Goal: Task Accomplishment & Management: Use online tool/utility

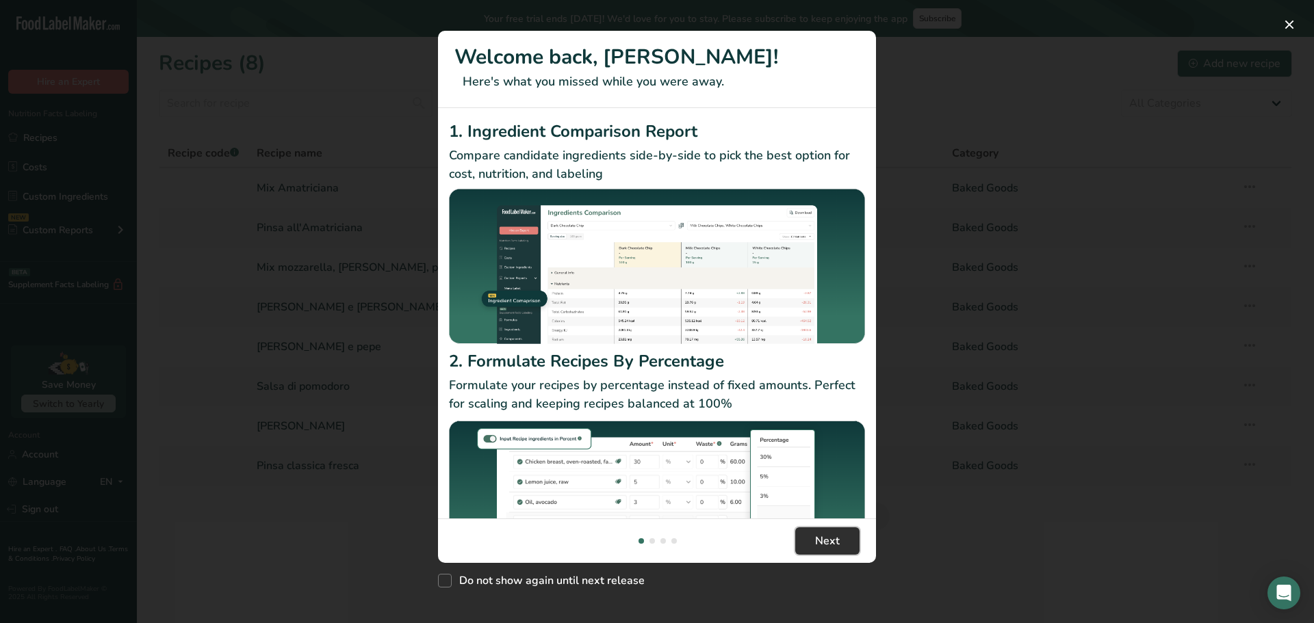
click at [833, 538] on span "Next" at bounding box center [827, 541] width 25 height 16
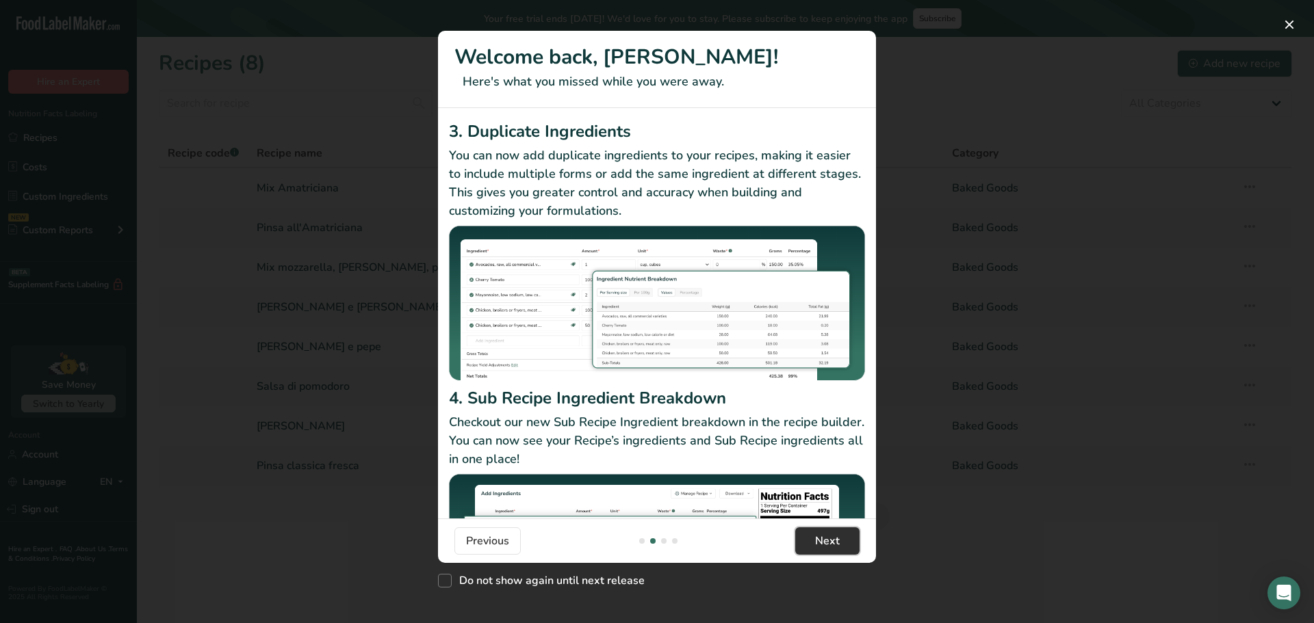
click at [833, 538] on span "Next" at bounding box center [827, 541] width 25 height 16
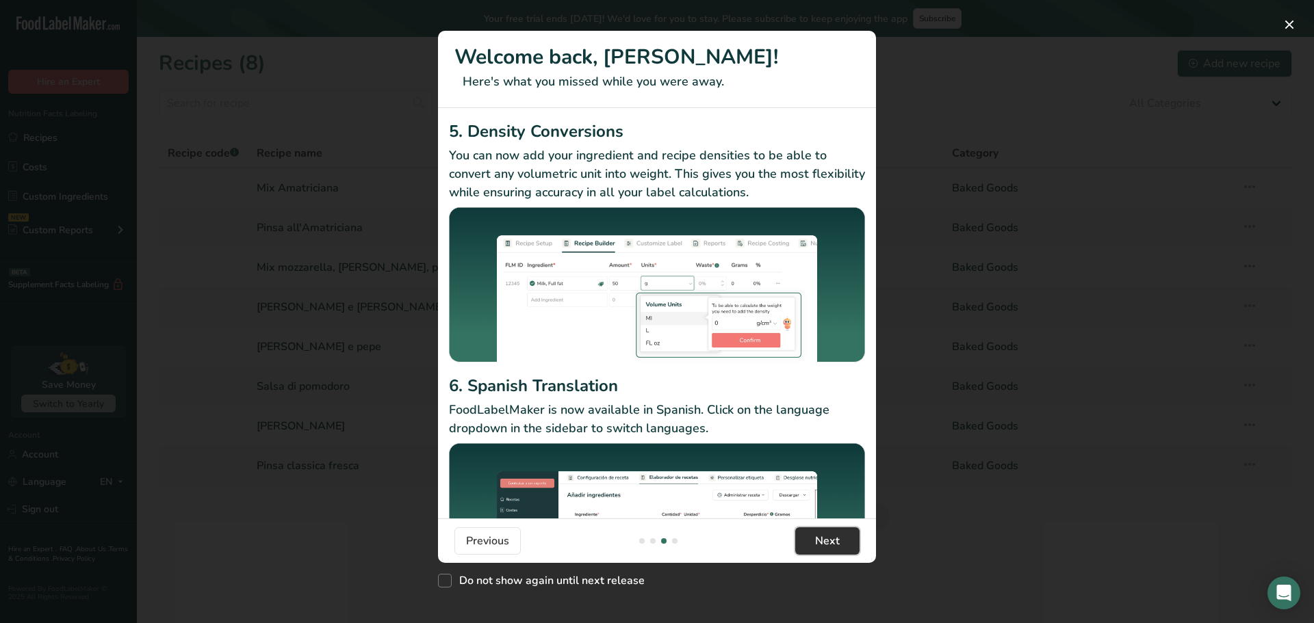
click at [833, 538] on span "Next" at bounding box center [827, 541] width 25 height 16
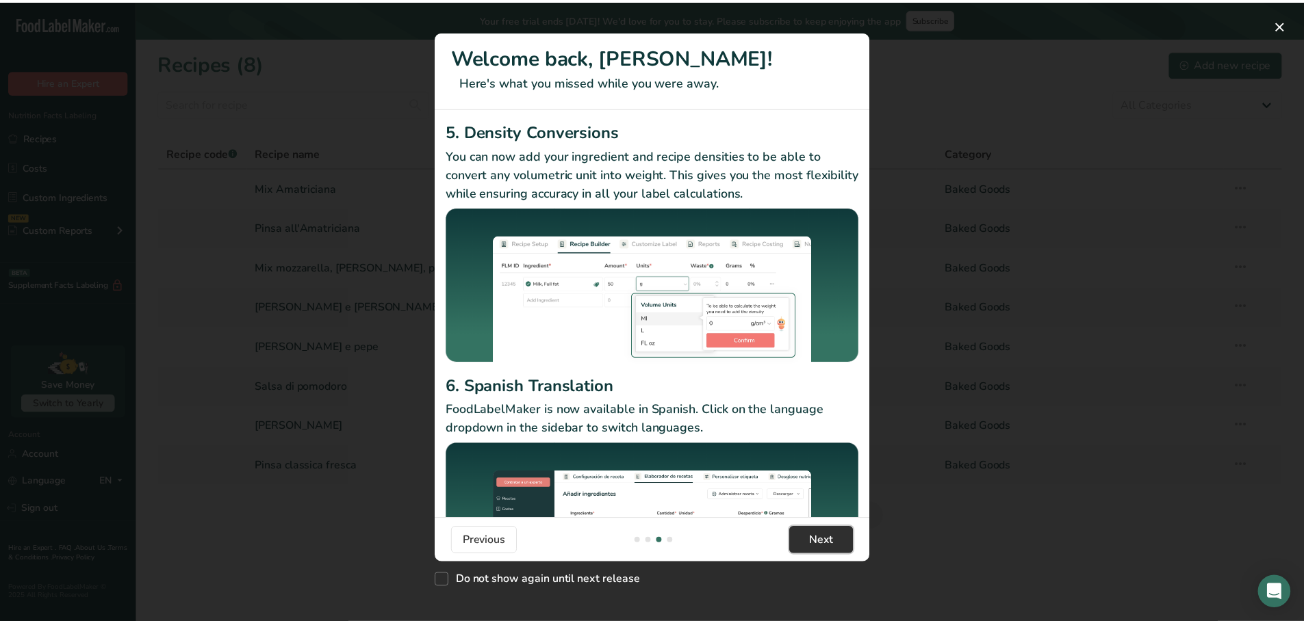
scroll to position [0, 1314]
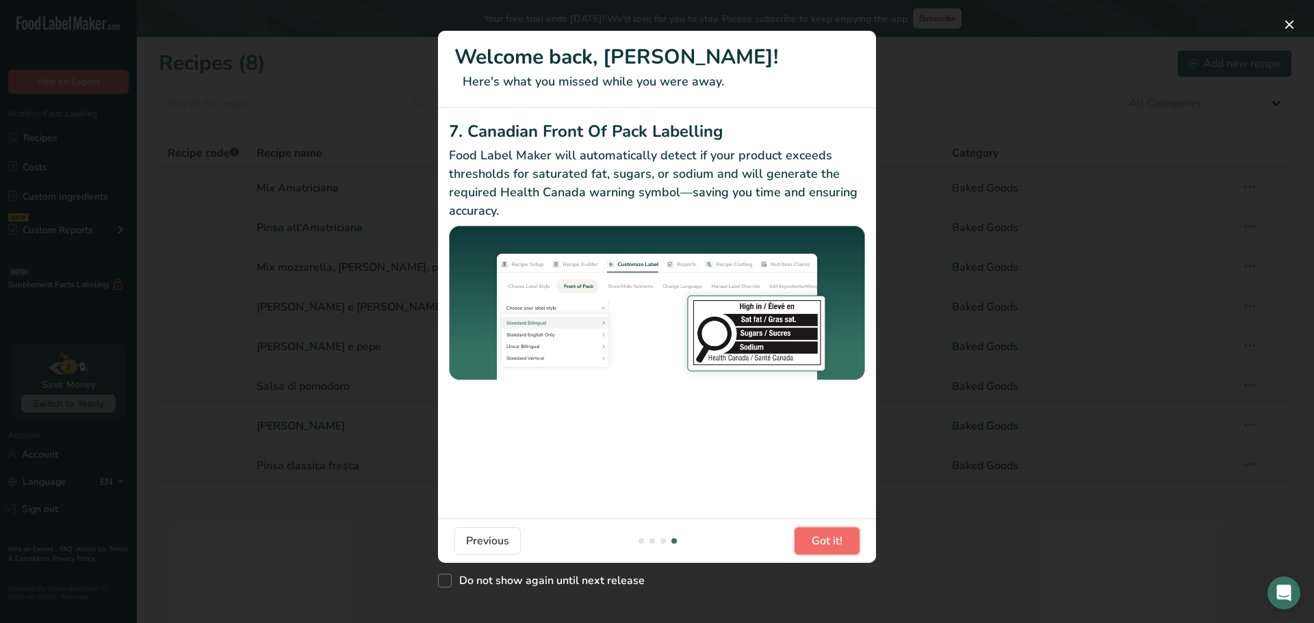
click at [833, 538] on span "Got it!" at bounding box center [827, 541] width 31 height 16
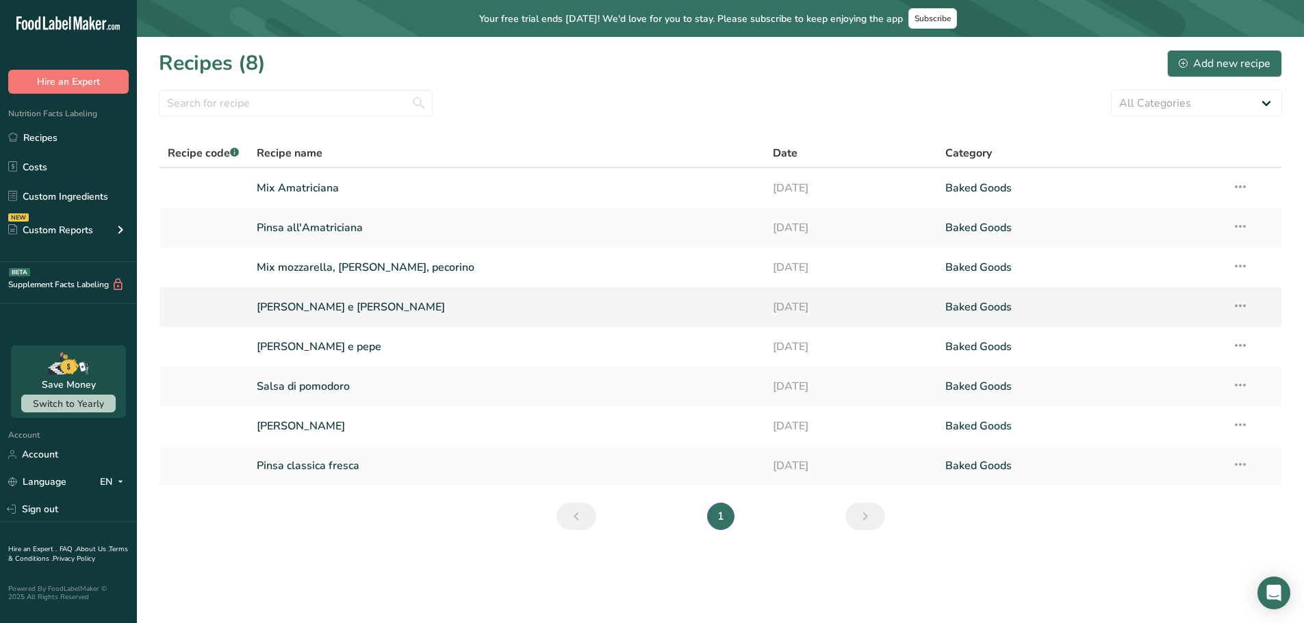
click at [305, 309] on link "[PERSON_NAME] e [PERSON_NAME]" at bounding box center [507, 307] width 500 height 29
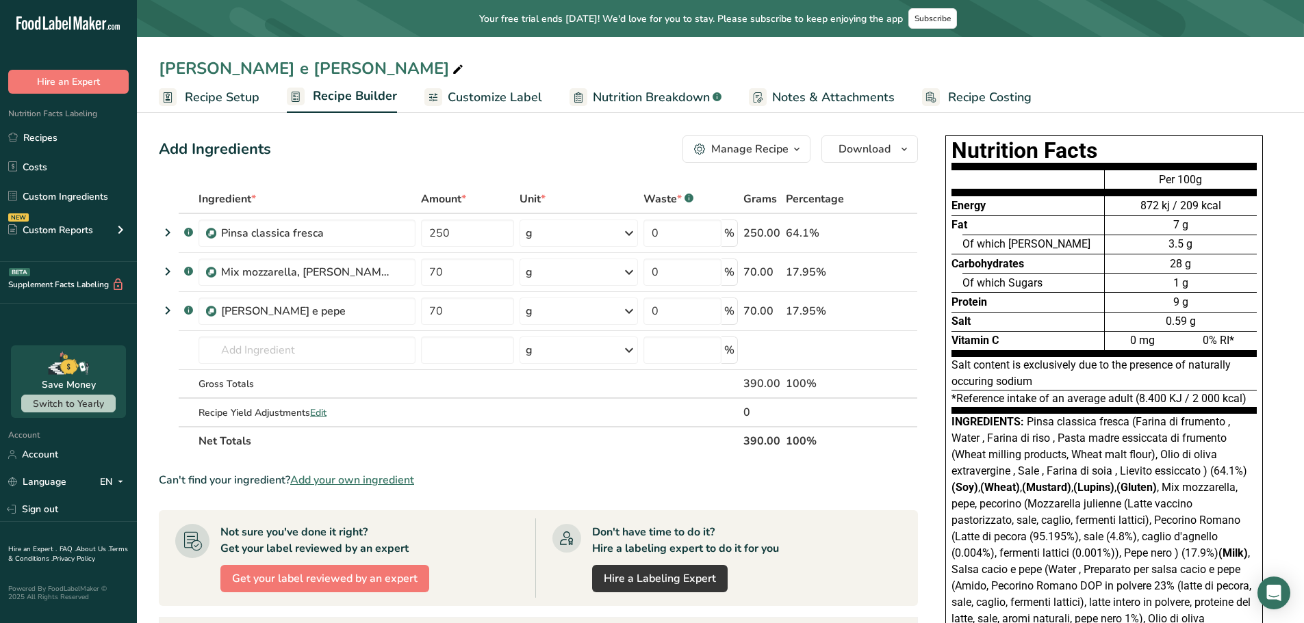
click at [606, 93] on span "Nutrition Breakdown" at bounding box center [651, 97] width 117 height 18
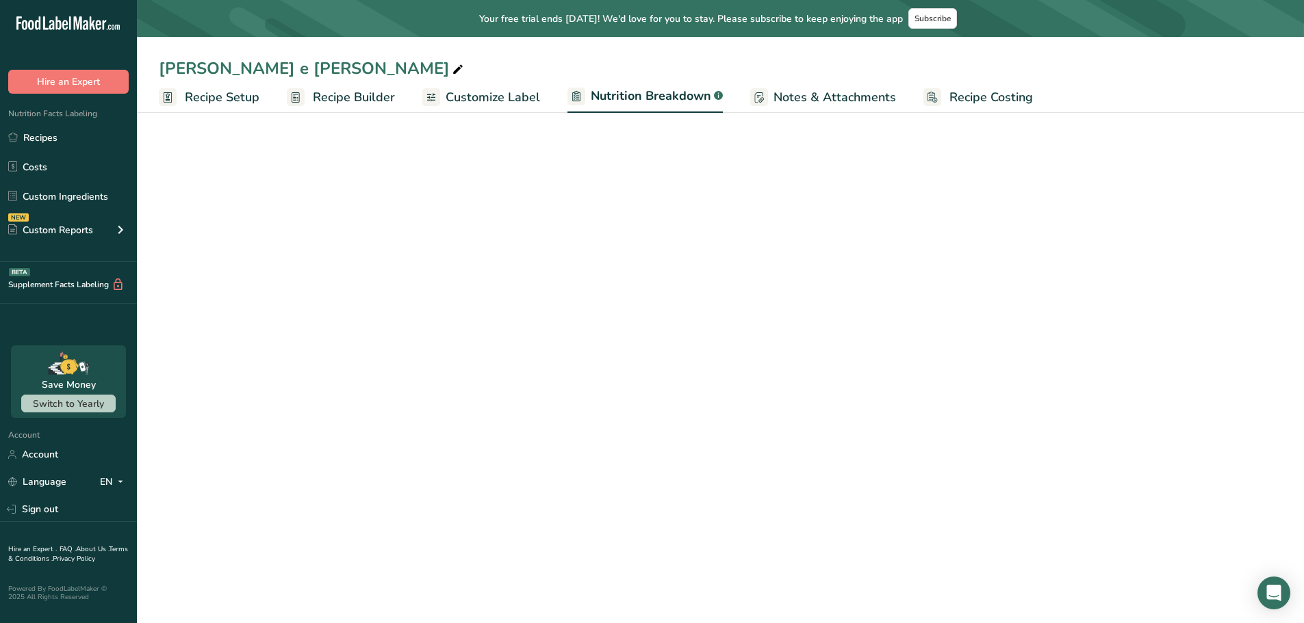
select select "Calories"
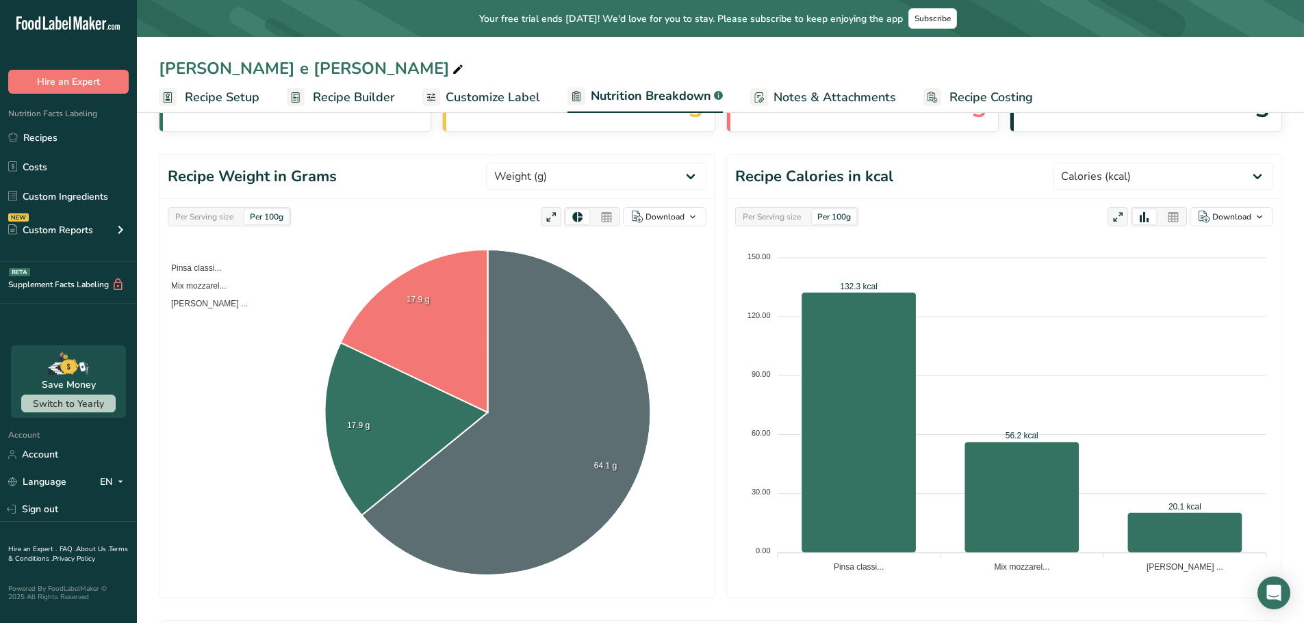
scroll to position [68, 0]
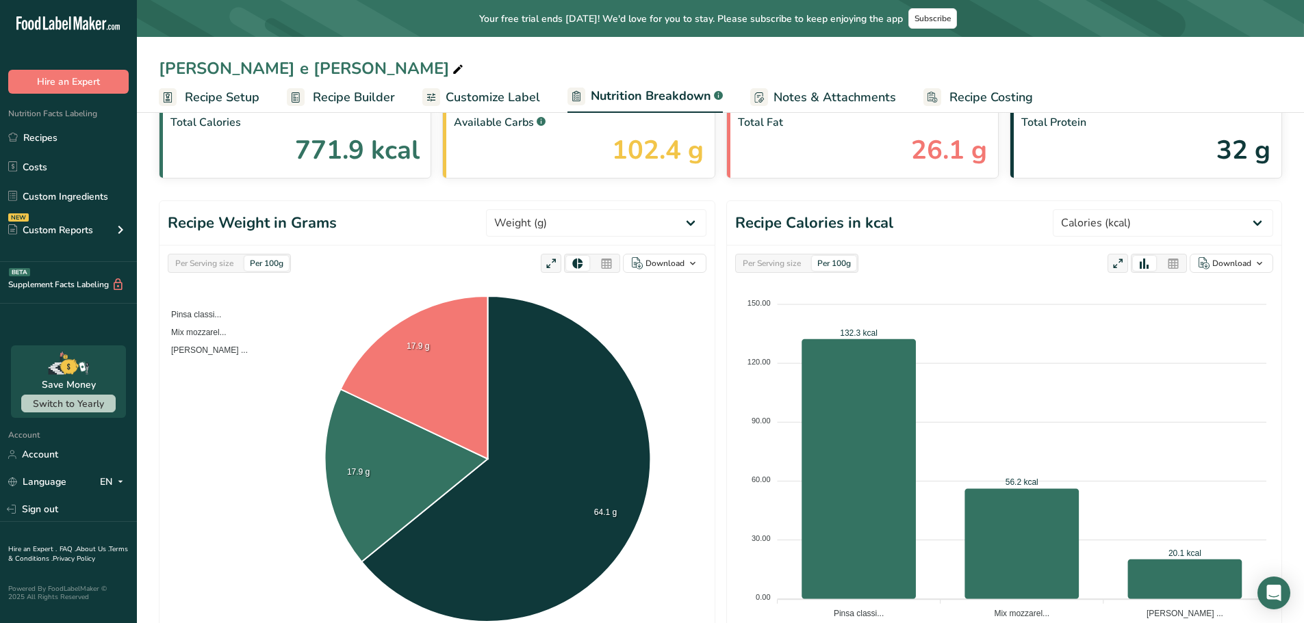
click at [370, 96] on span "Recipe Builder" at bounding box center [354, 97] width 82 height 18
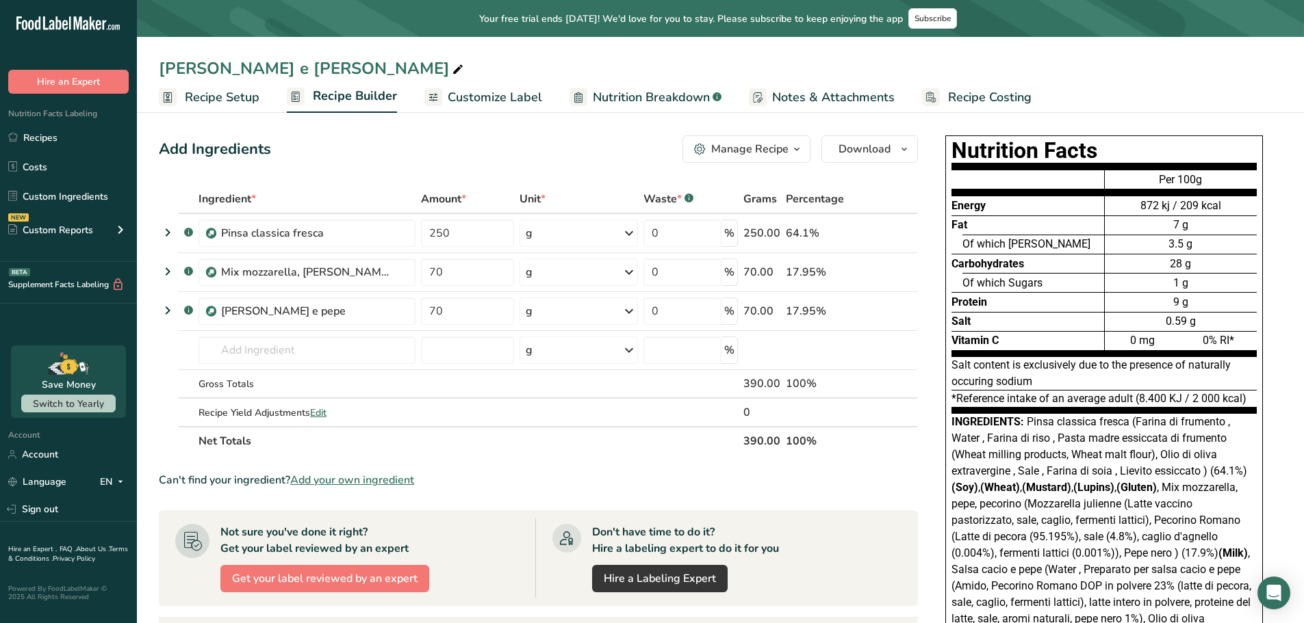
click at [480, 102] on span "Customize Label" at bounding box center [495, 97] width 94 height 18
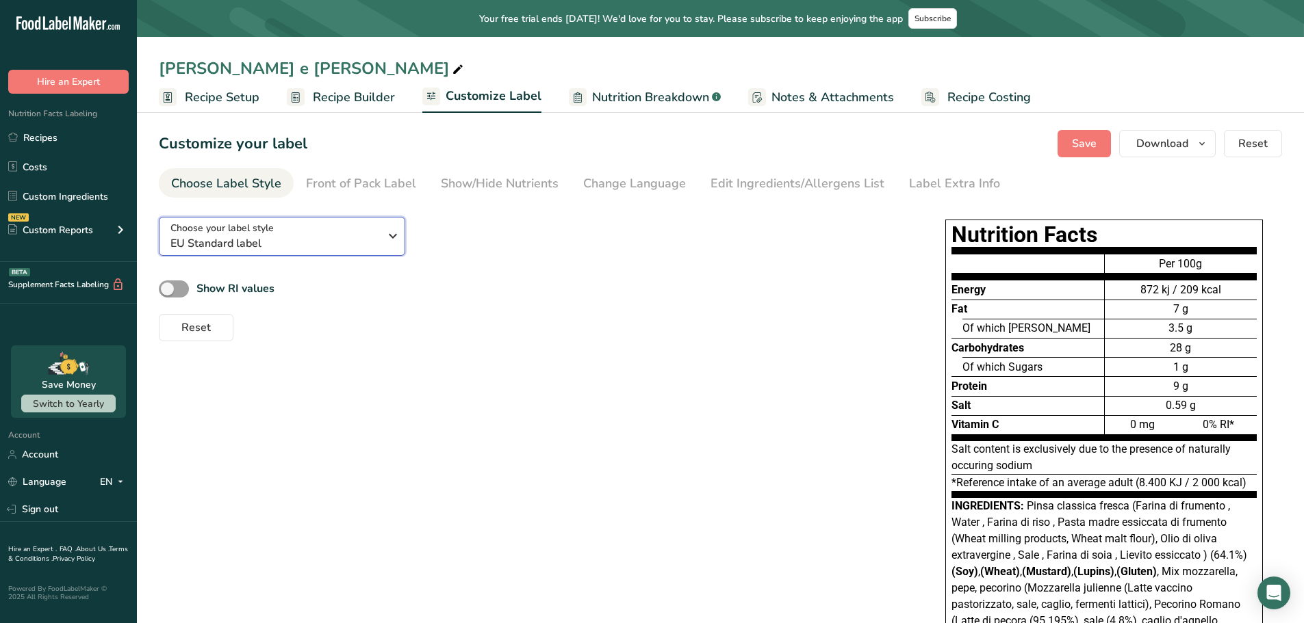
click at [365, 244] on span "EU Standard label" at bounding box center [274, 243] width 209 height 16
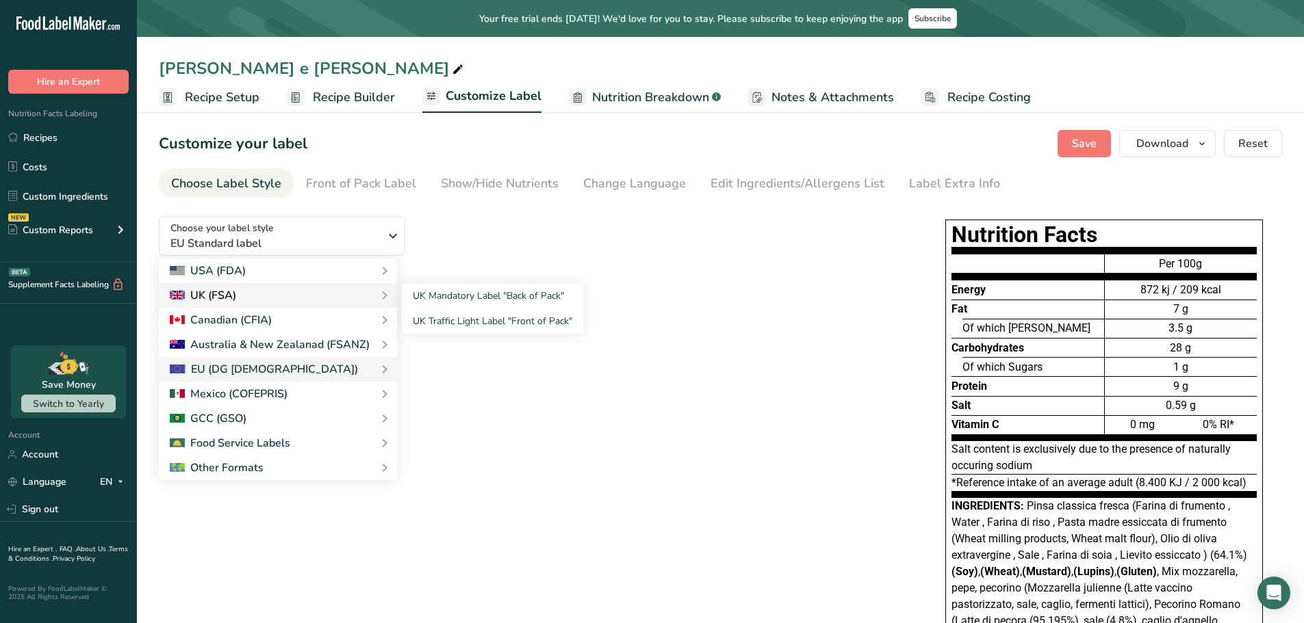
click at [282, 294] on div "UK (FSA)" at bounding box center [278, 295] width 216 height 16
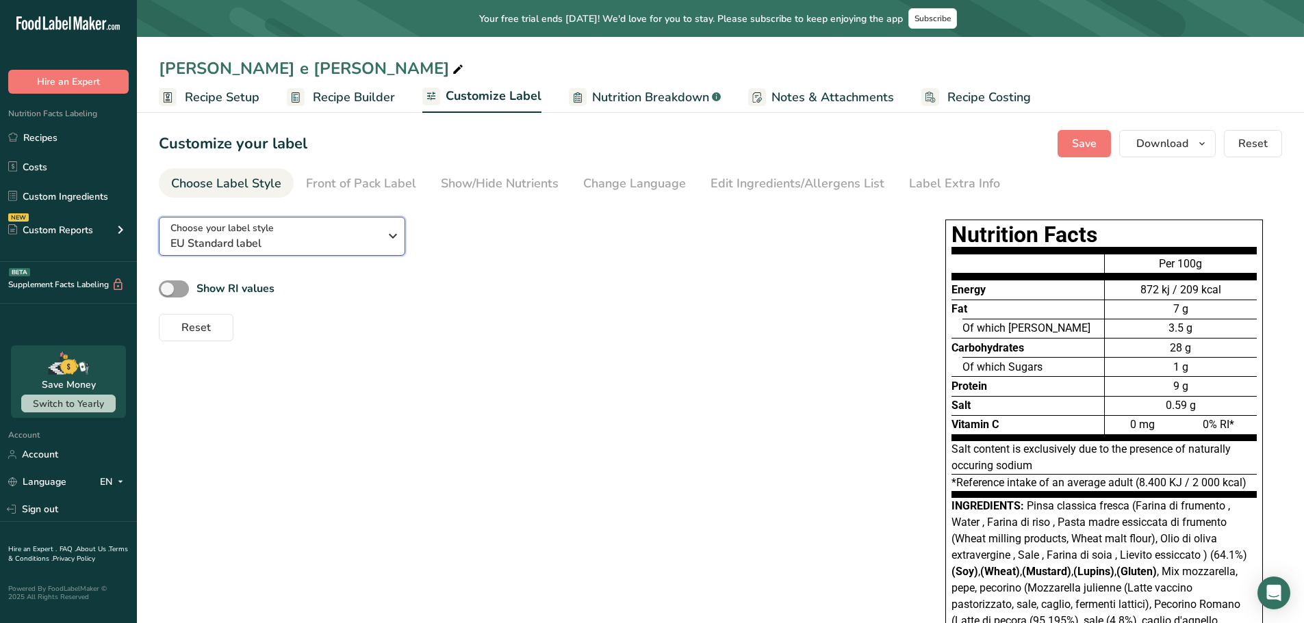
click at [320, 235] on span "EU Standard label" at bounding box center [274, 243] width 209 height 16
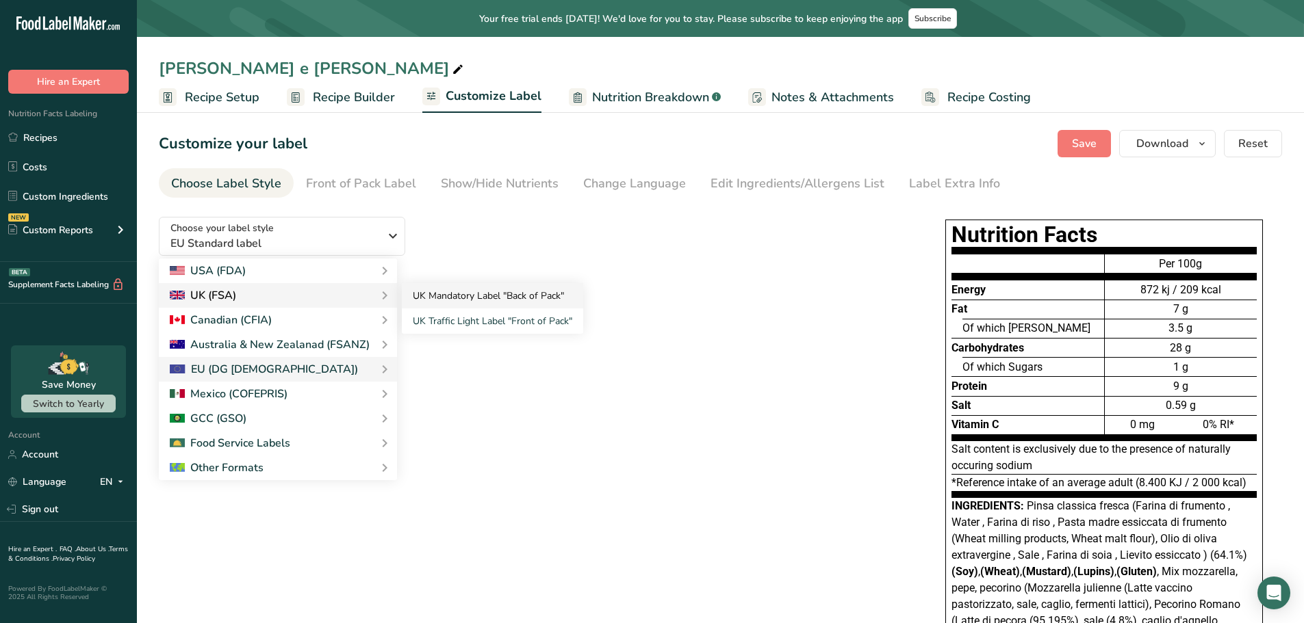
click at [432, 291] on link "UK Mandatory Label "Back of Pack"" at bounding box center [492, 295] width 181 height 25
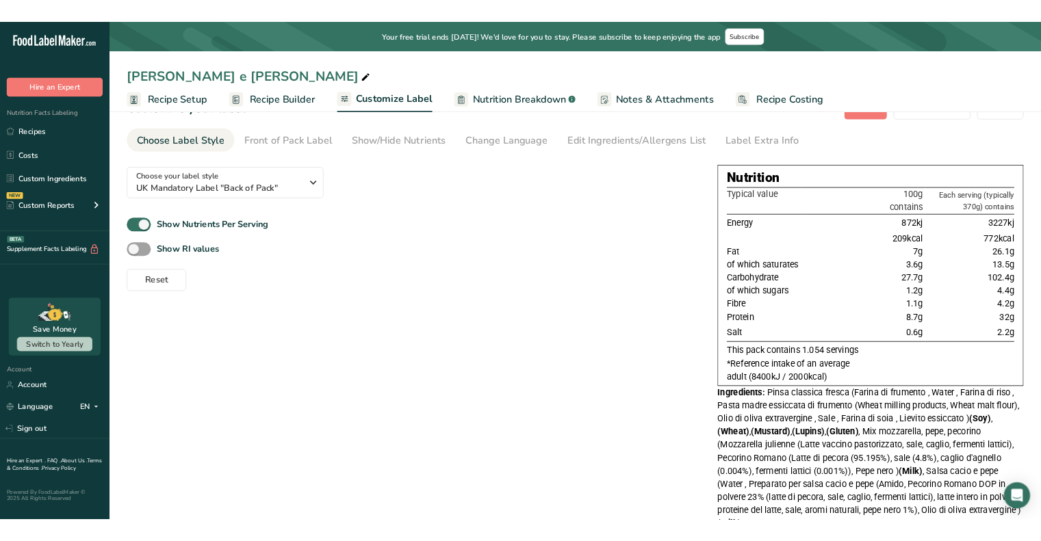
scroll to position [68, 0]
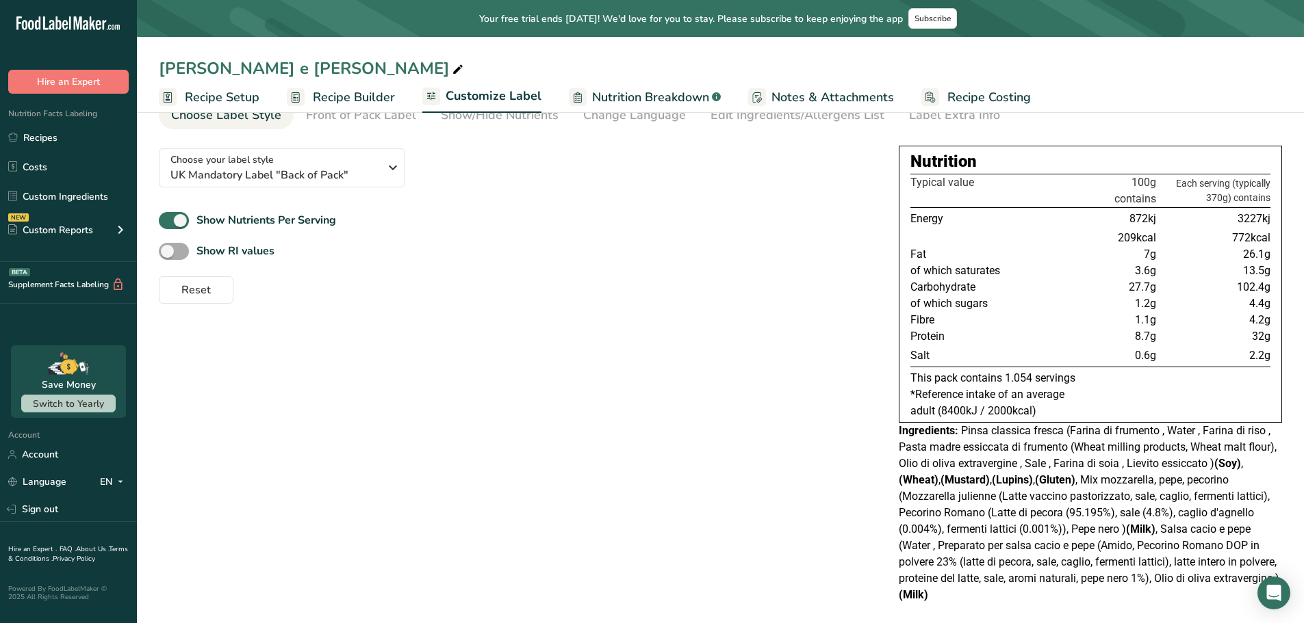
click at [177, 253] on span at bounding box center [174, 251] width 30 height 17
click at [168, 253] on input "Show RI values" at bounding box center [163, 251] width 9 height 9
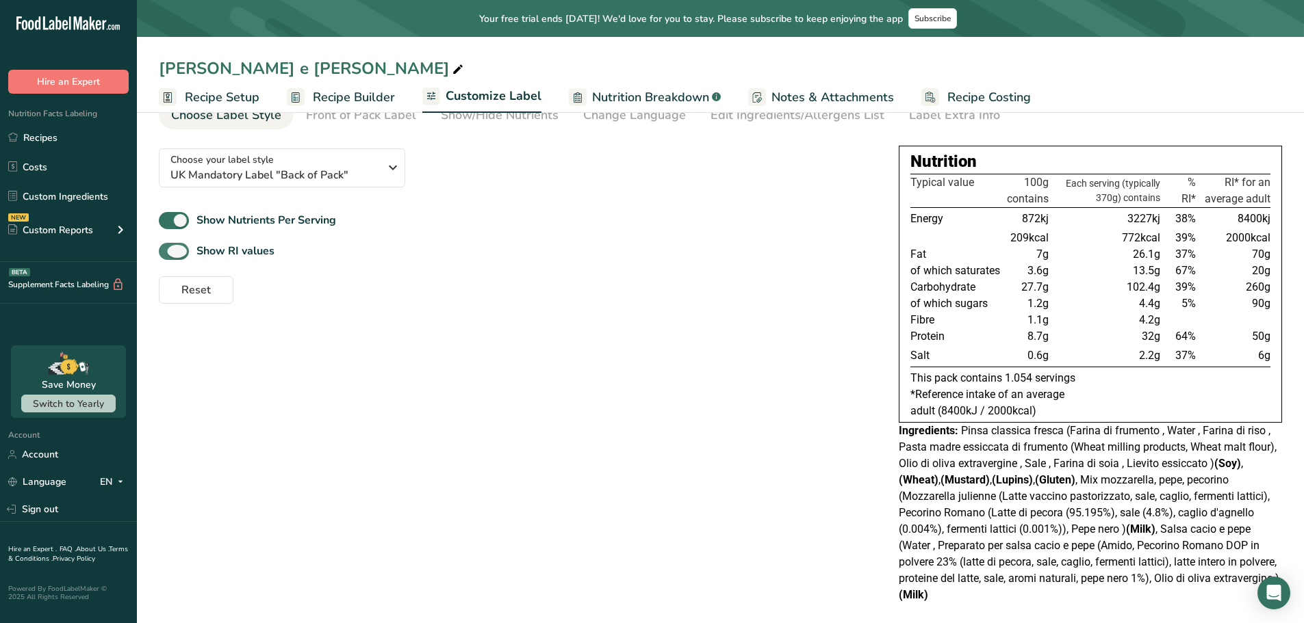
click at [177, 253] on span at bounding box center [174, 251] width 30 height 17
click at [168, 253] on input "Show RI values" at bounding box center [163, 251] width 9 height 9
checkbox input "false"
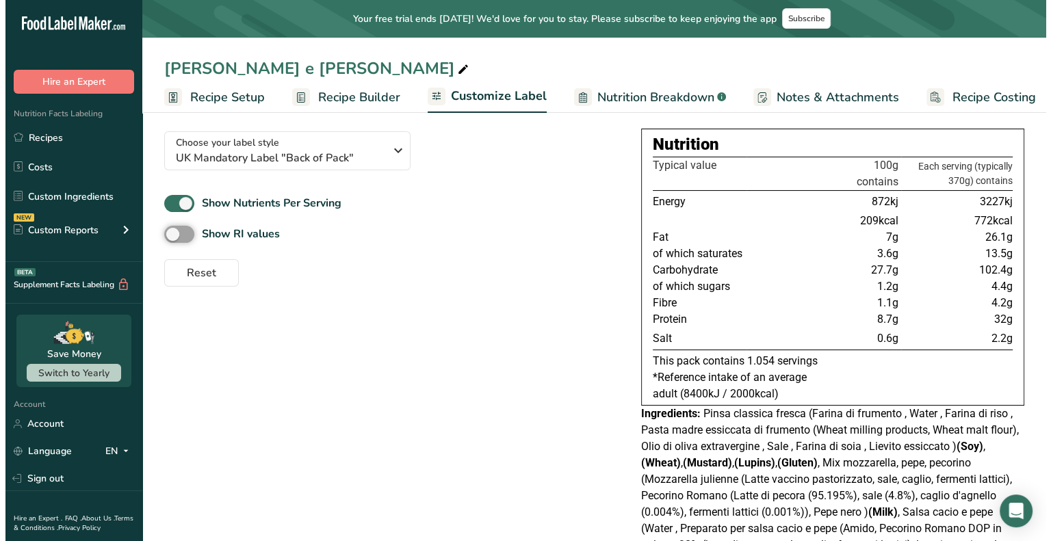
scroll to position [0, 0]
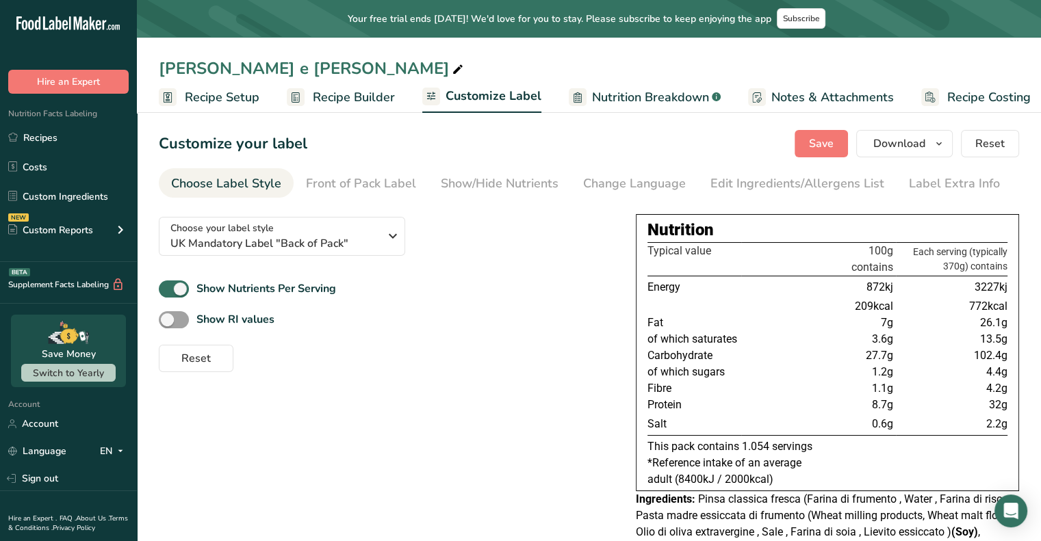
click at [333, 92] on span "Recipe Builder" at bounding box center [354, 97] width 82 height 18
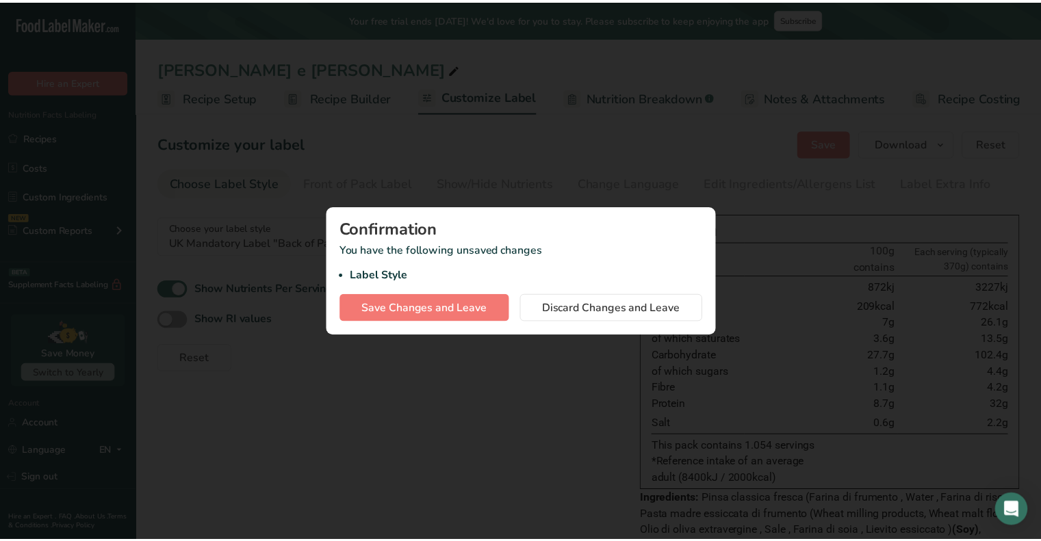
scroll to position [0, 1]
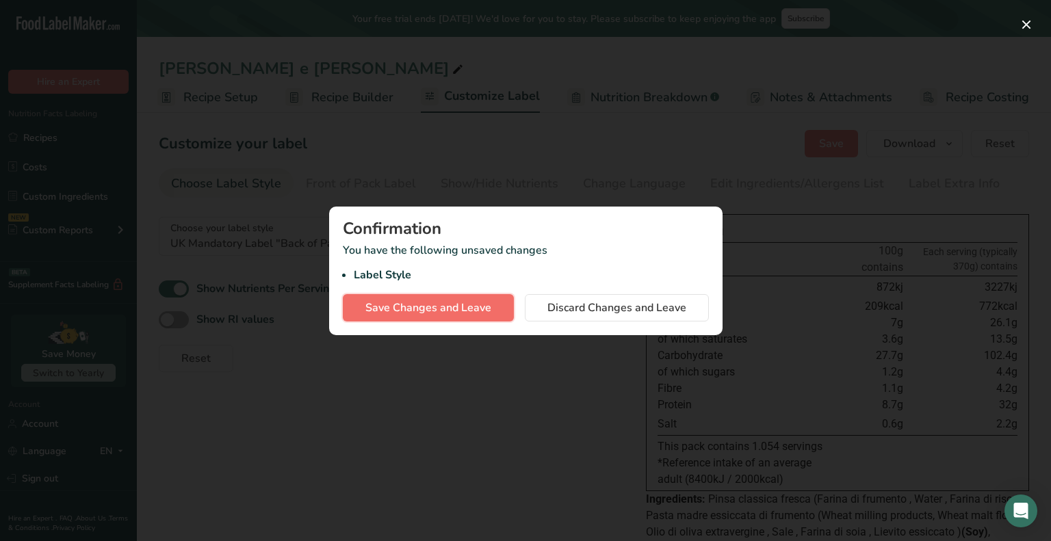
click at [422, 311] on span "Save Changes and Leave" at bounding box center [428, 308] width 126 height 16
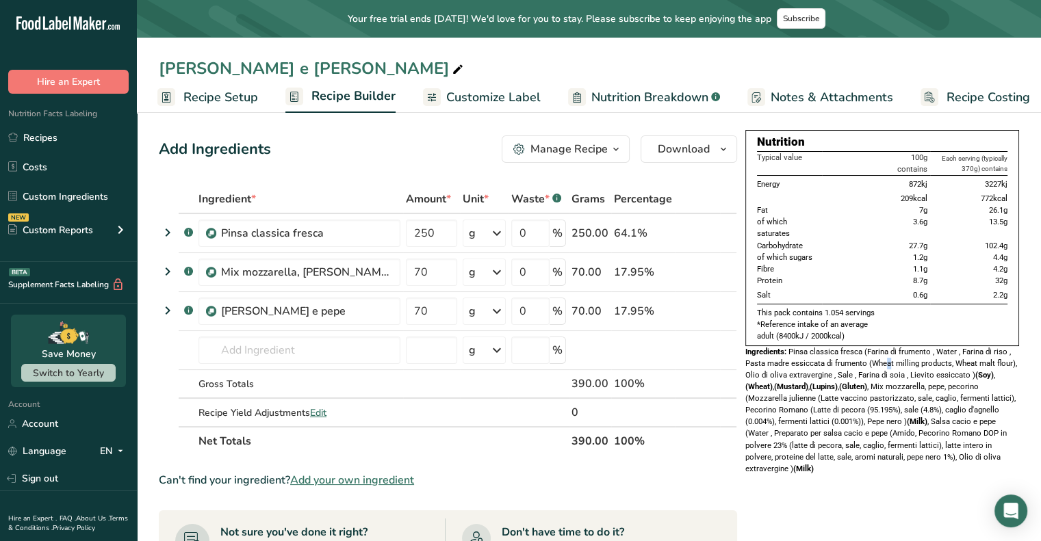
click at [890, 355] on span "Pinsa classica fresca (Farina di frumento , Water , Farina di riso , Pasta madr…" at bounding box center [881, 410] width 272 height 127
drag, startPoint x: 654, startPoint y: 339, endPoint x: 799, endPoint y: 142, distance: 244.7
click at [656, 335] on td at bounding box center [643, 350] width 64 height 39
